Goal: Information Seeking & Learning: Learn about a topic

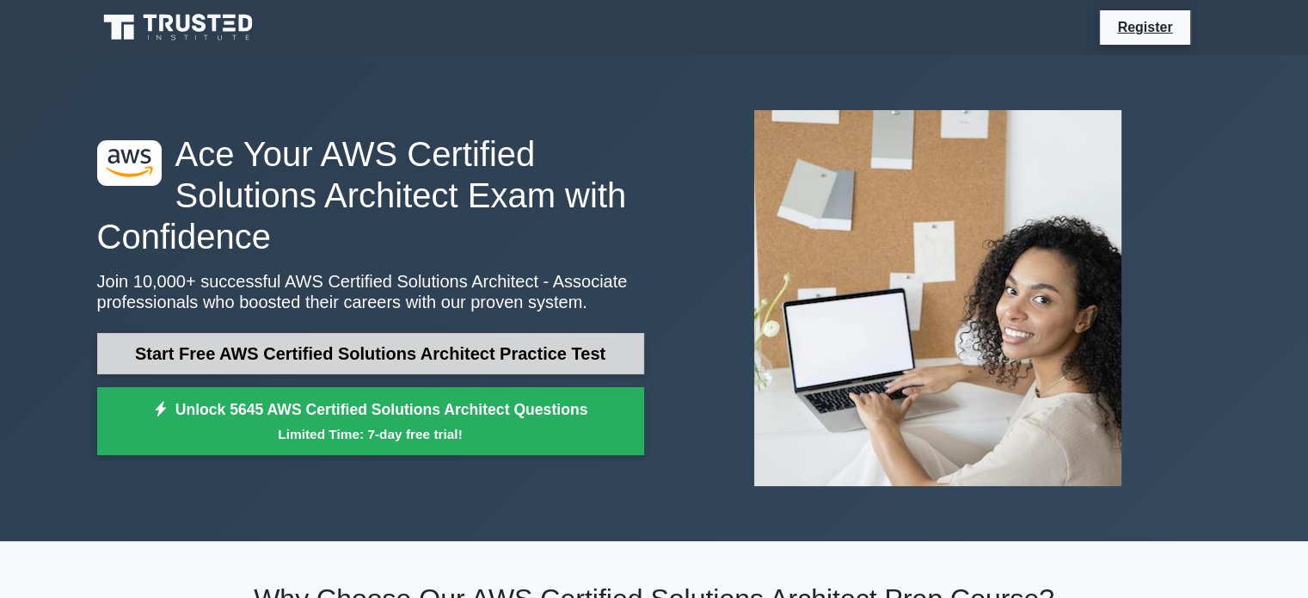
click at [461, 352] on link "Start Free AWS Certified Solutions Architect Practice Test" at bounding box center [370, 353] width 547 height 41
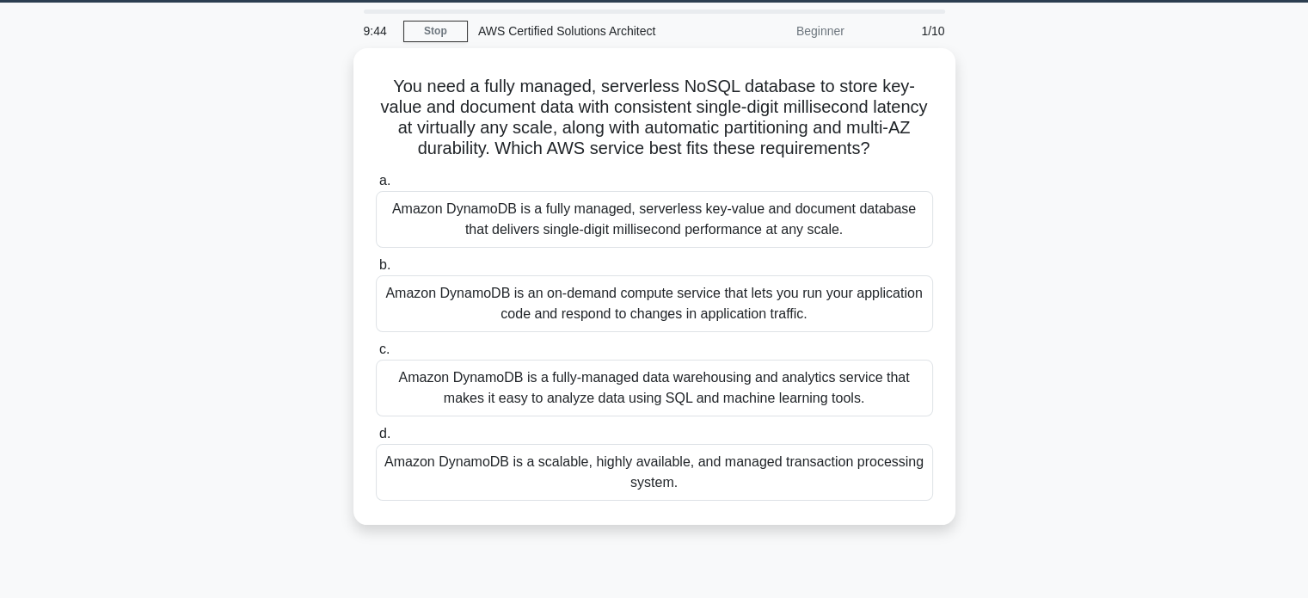
scroll to position [55, 0]
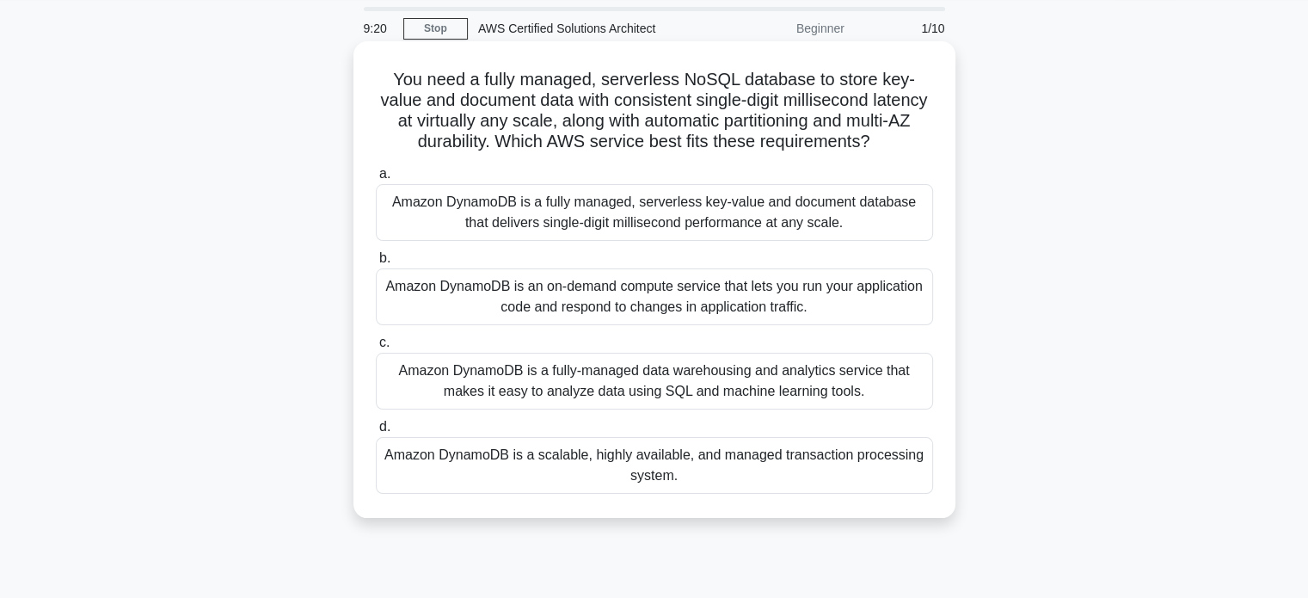
click at [653, 241] on div "Amazon DynamoDB is a fully managed, serverless key-value and document database …" at bounding box center [654, 212] width 557 height 57
click at [376, 180] on input "a. Amazon DynamoDB is a fully managed, serverless key-value and document databa…" at bounding box center [376, 174] width 0 height 11
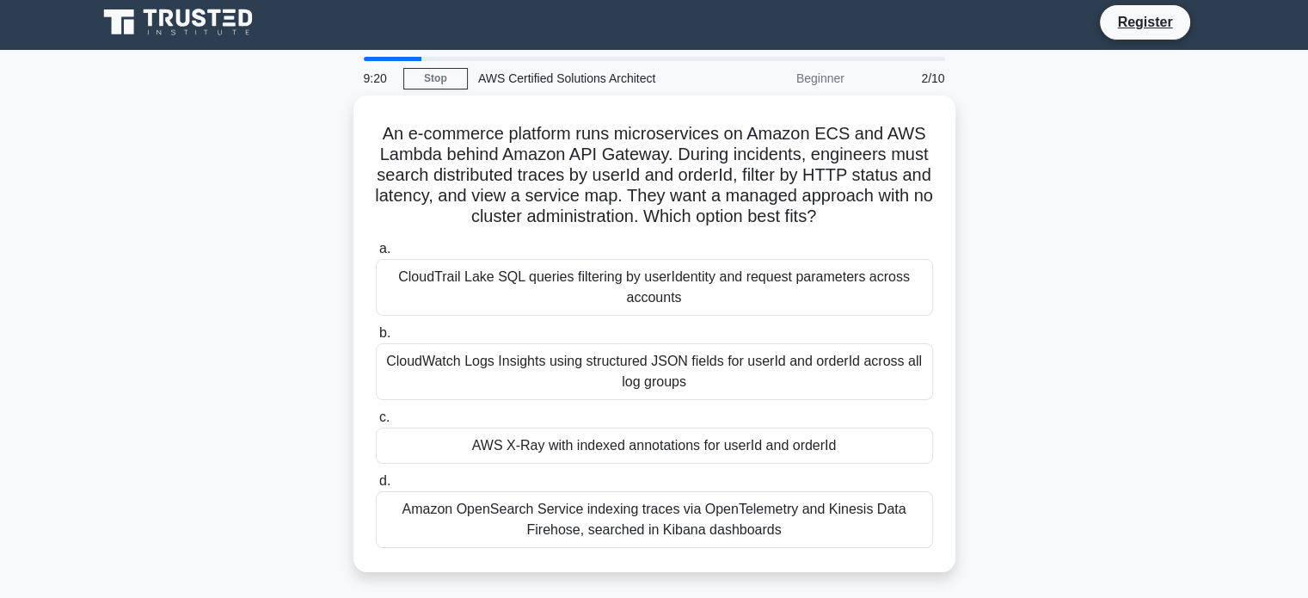
scroll to position [0, 0]
